Goal: Information Seeking & Learning: Understand process/instructions

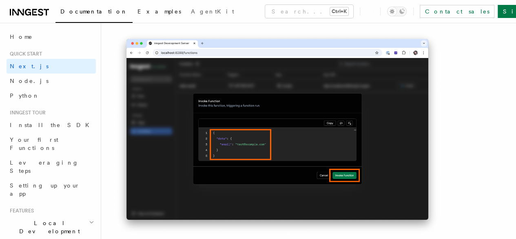
scroll to position [2557, 0]
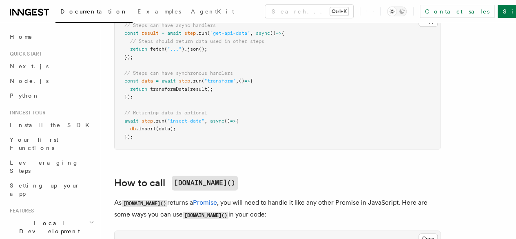
scroll to position [436, 0]
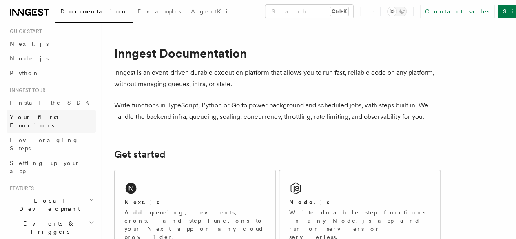
scroll to position [21, 0]
click at [159, 206] on div "Next.js" at bounding box center [194, 202] width 141 height 9
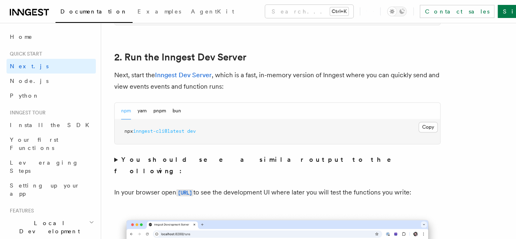
scroll to position [590, 0]
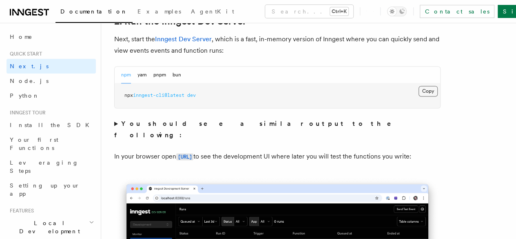
click at [419, 96] on button "Copy Copied" at bounding box center [428, 91] width 19 height 11
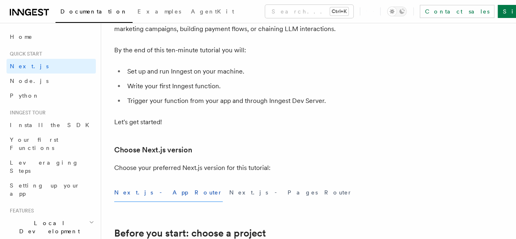
scroll to position [0, 0]
